Goal: Task Accomplishment & Management: Manage account settings

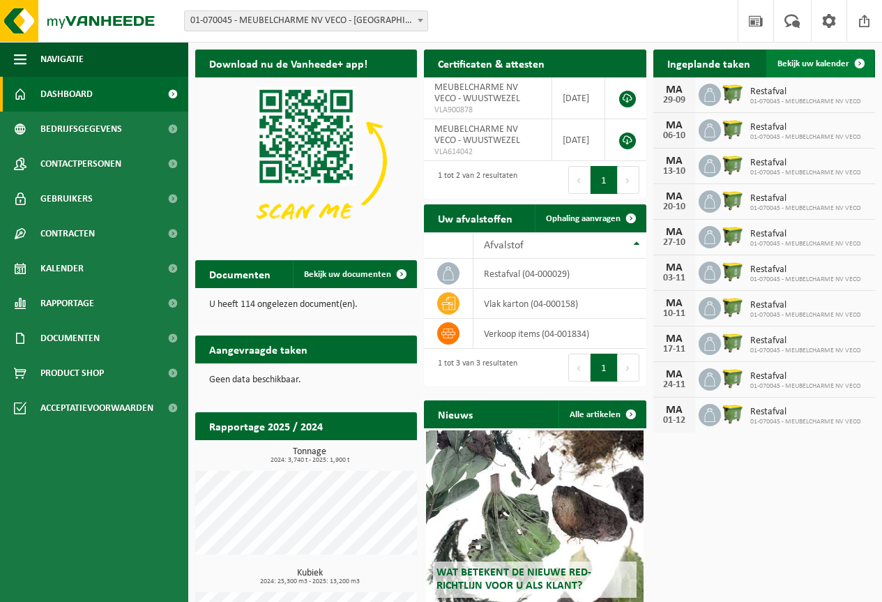
click at [795, 66] on span "Bekijk uw kalender" at bounding box center [813, 63] width 72 height 9
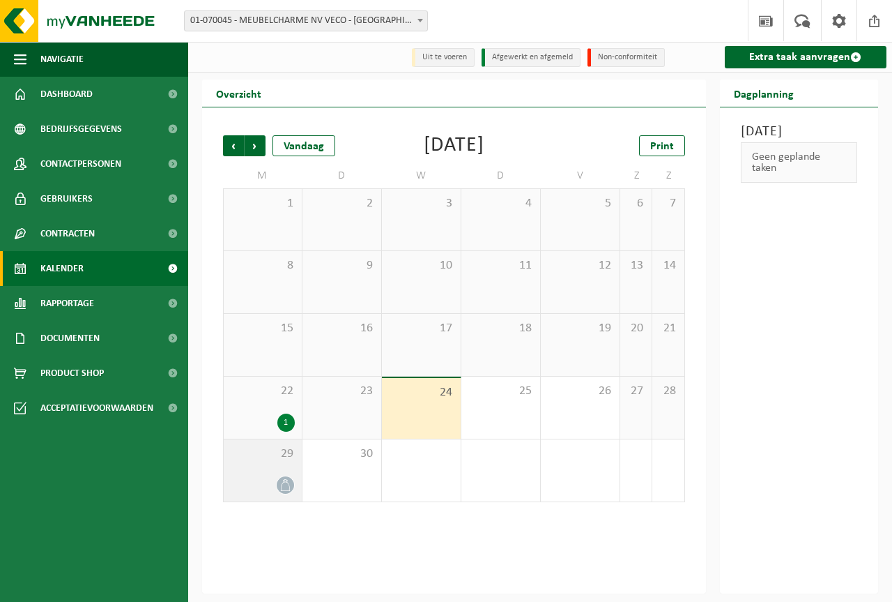
click at [287, 471] on div "29" at bounding box center [263, 470] width 78 height 62
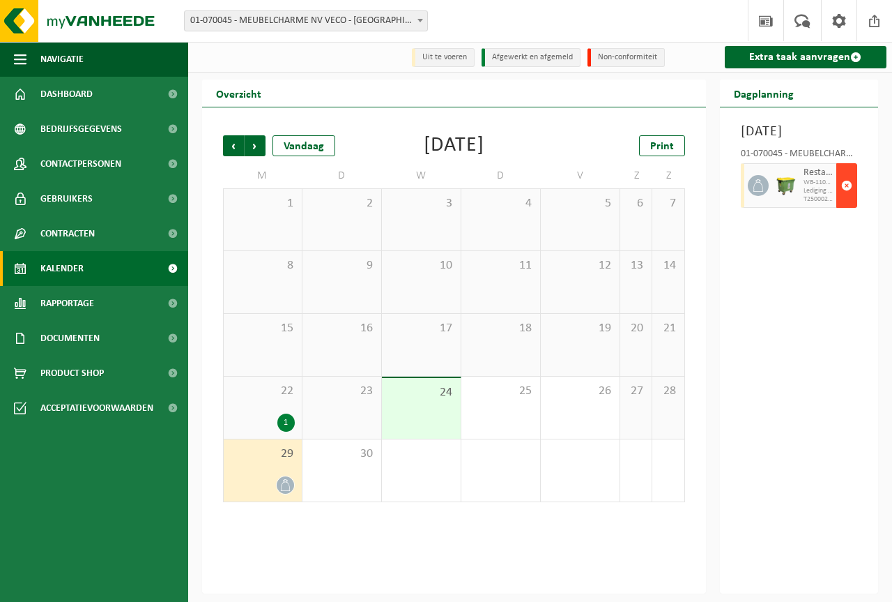
click at [848, 199] on span "button" at bounding box center [846, 185] width 11 height 28
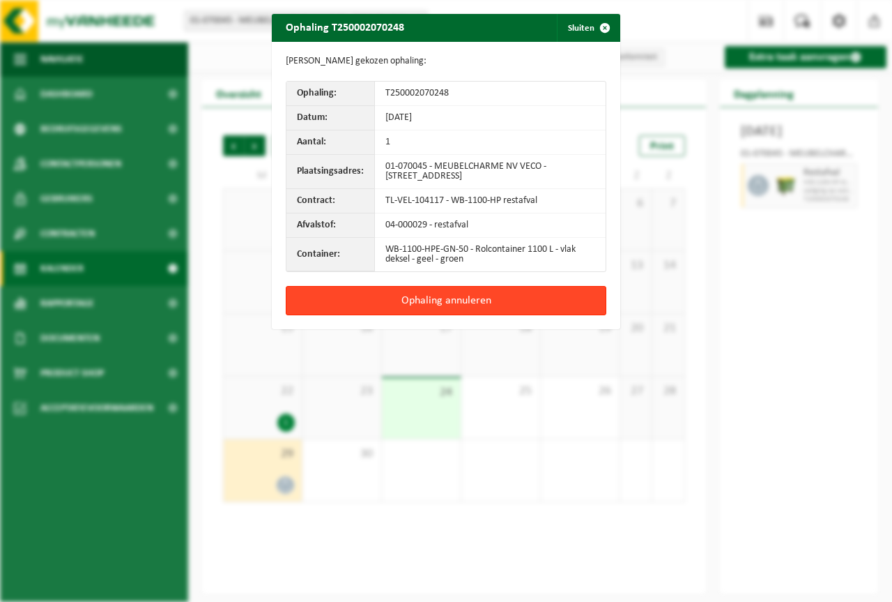
click at [540, 299] on button "Ophaling annuleren" at bounding box center [446, 300] width 321 height 29
